Goal: Navigation & Orientation: Go to known website

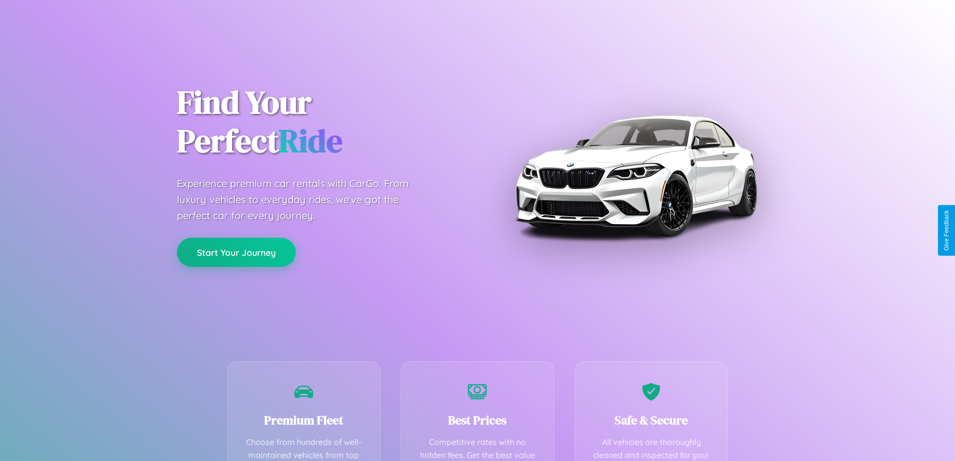
click at [236, 252] on button "Start Your Journey" at bounding box center [236, 252] width 119 height 29
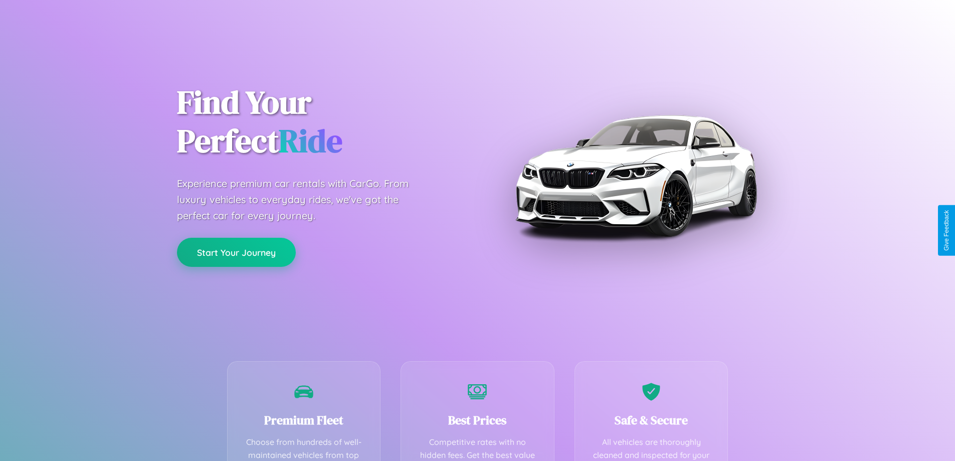
click at [236, 252] on button "Start Your Journey" at bounding box center [236, 252] width 119 height 29
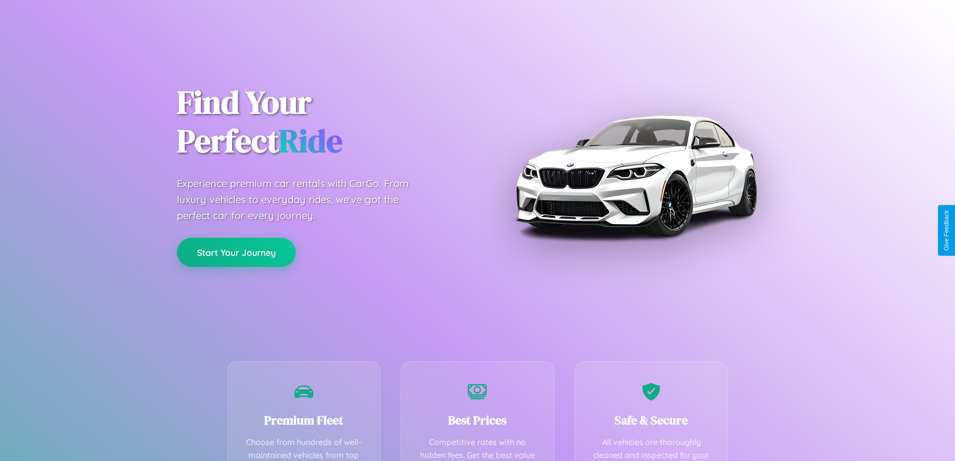
click at [236, 252] on button "Start Your Journey" at bounding box center [236, 252] width 119 height 29
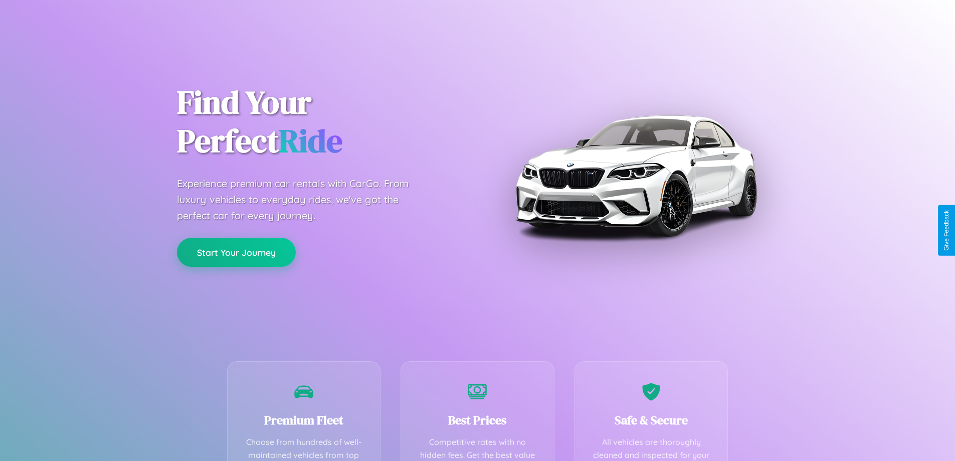
click at [236, 252] on button "Start Your Journey" at bounding box center [236, 252] width 119 height 29
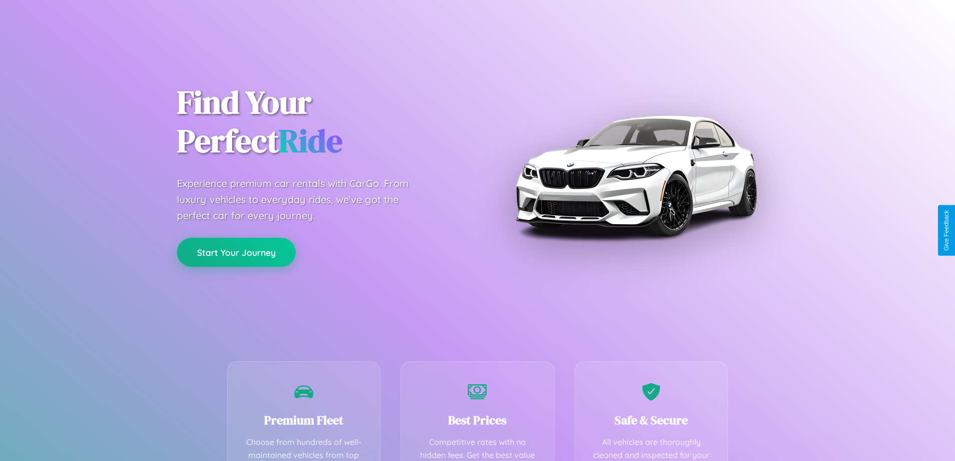
click at [236, 252] on button "Start Your Journey" at bounding box center [236, 252] width 119 height 29
